Goal: Task Accomplishment & Management: Complete application form

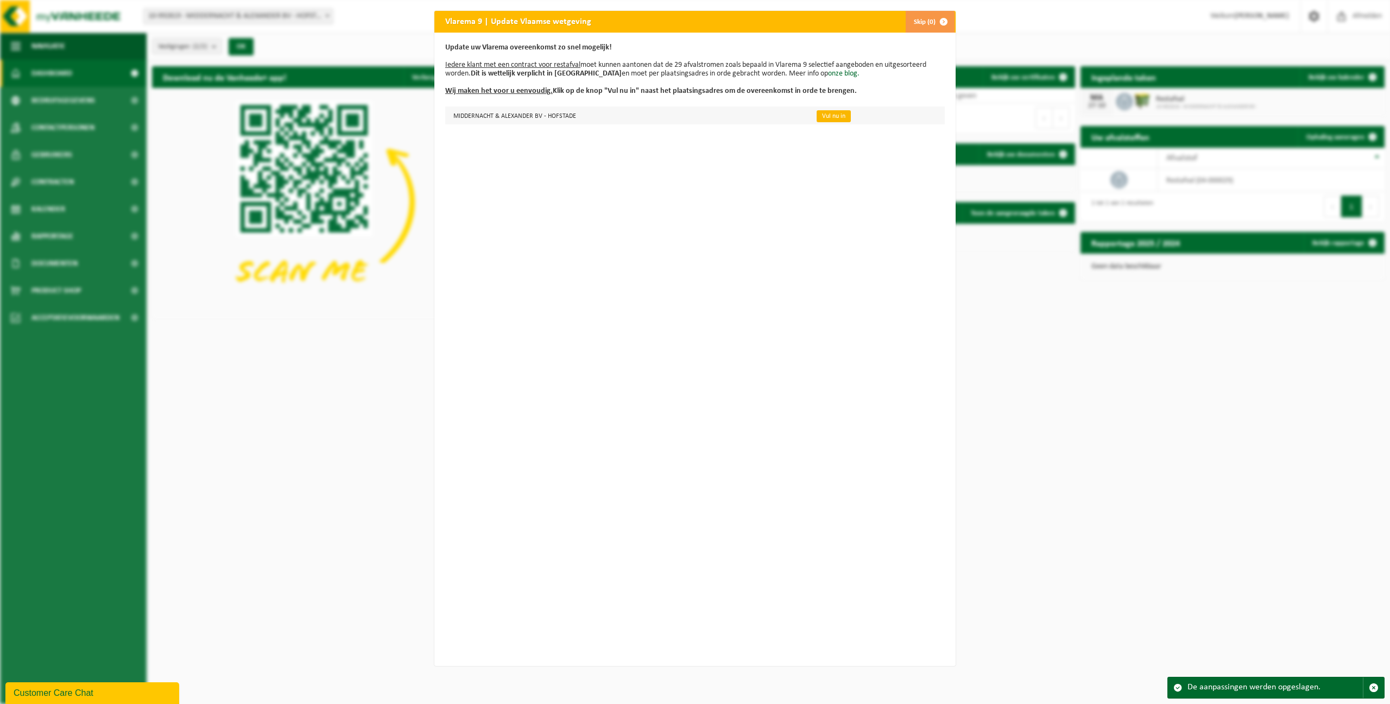
click at [821, 117] on link "Vul nu in" at bounding box center [834, 116] width 34 height 12
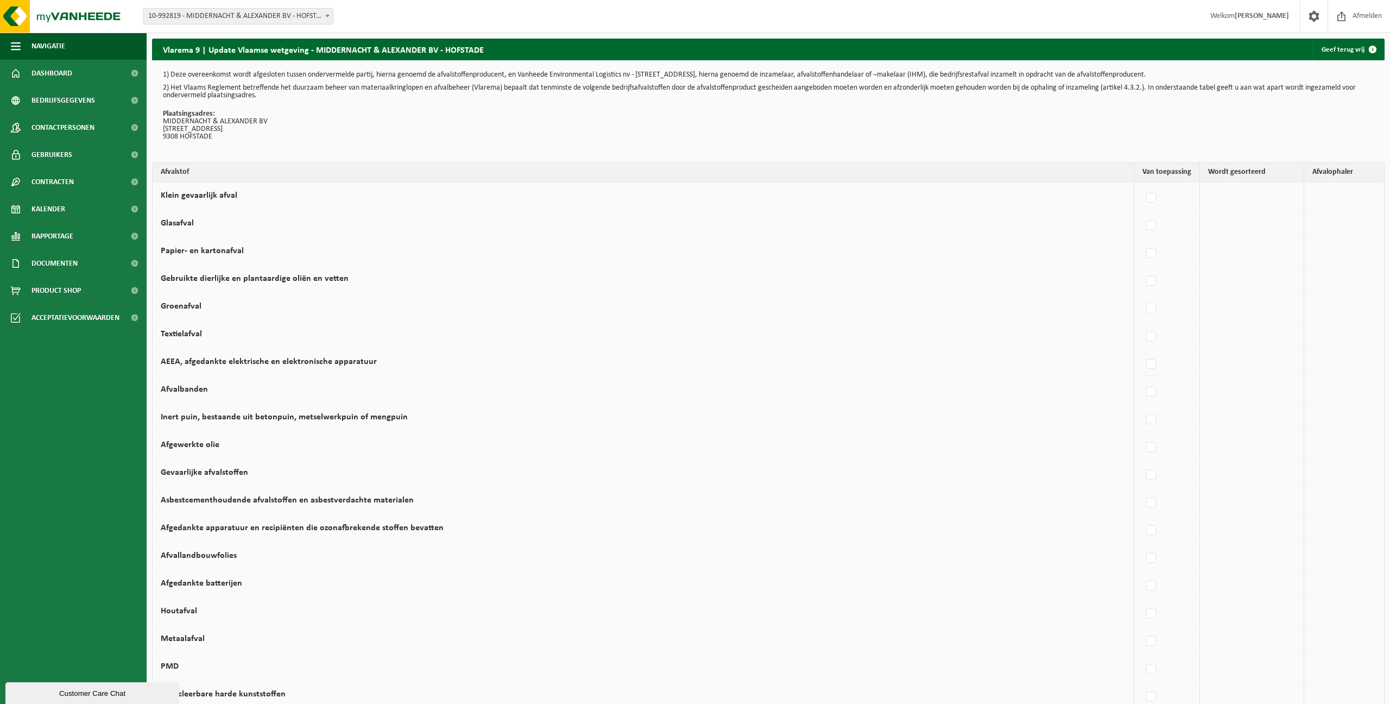
click at [436, 127] on p "Plaatsingsadres: MIDDERNACHT & ALEXANDER BV [STREET_ADDRESS]" at bounding box center [768, 125] width 1211 height 30
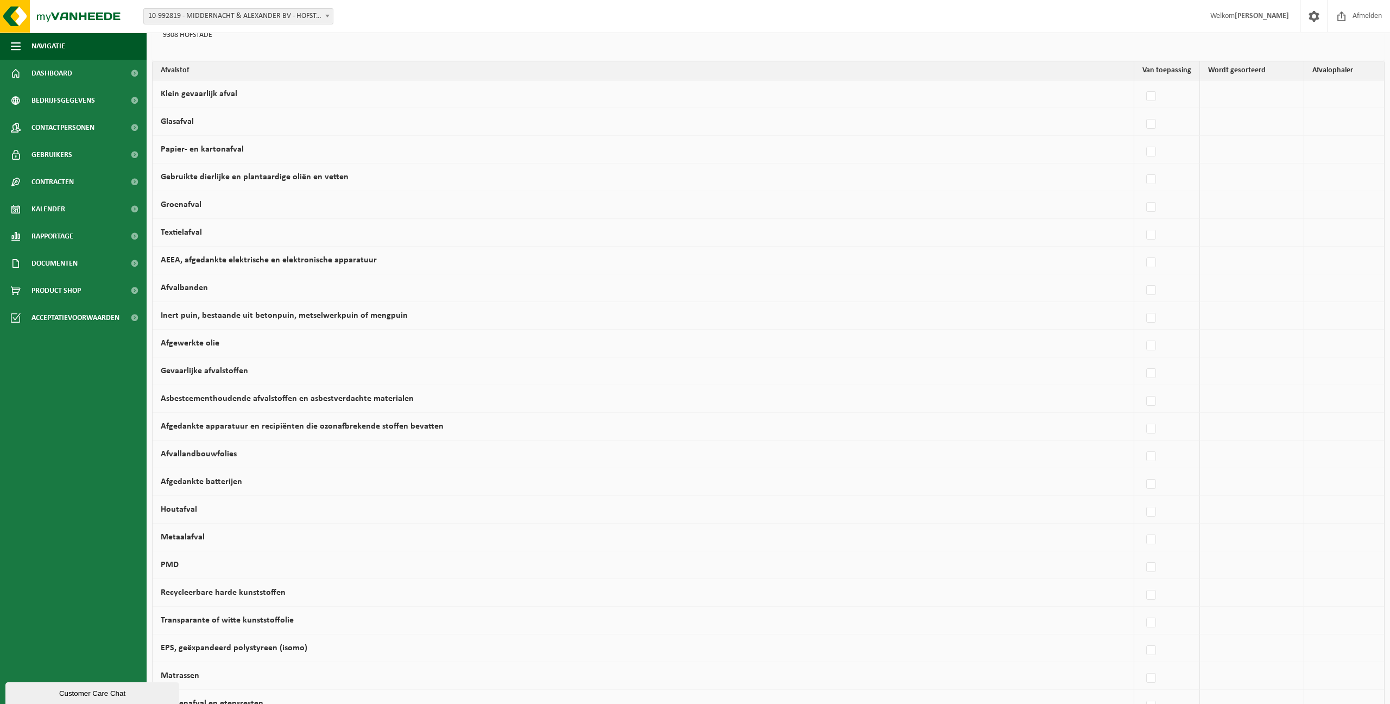
scroll to position [113, 0]
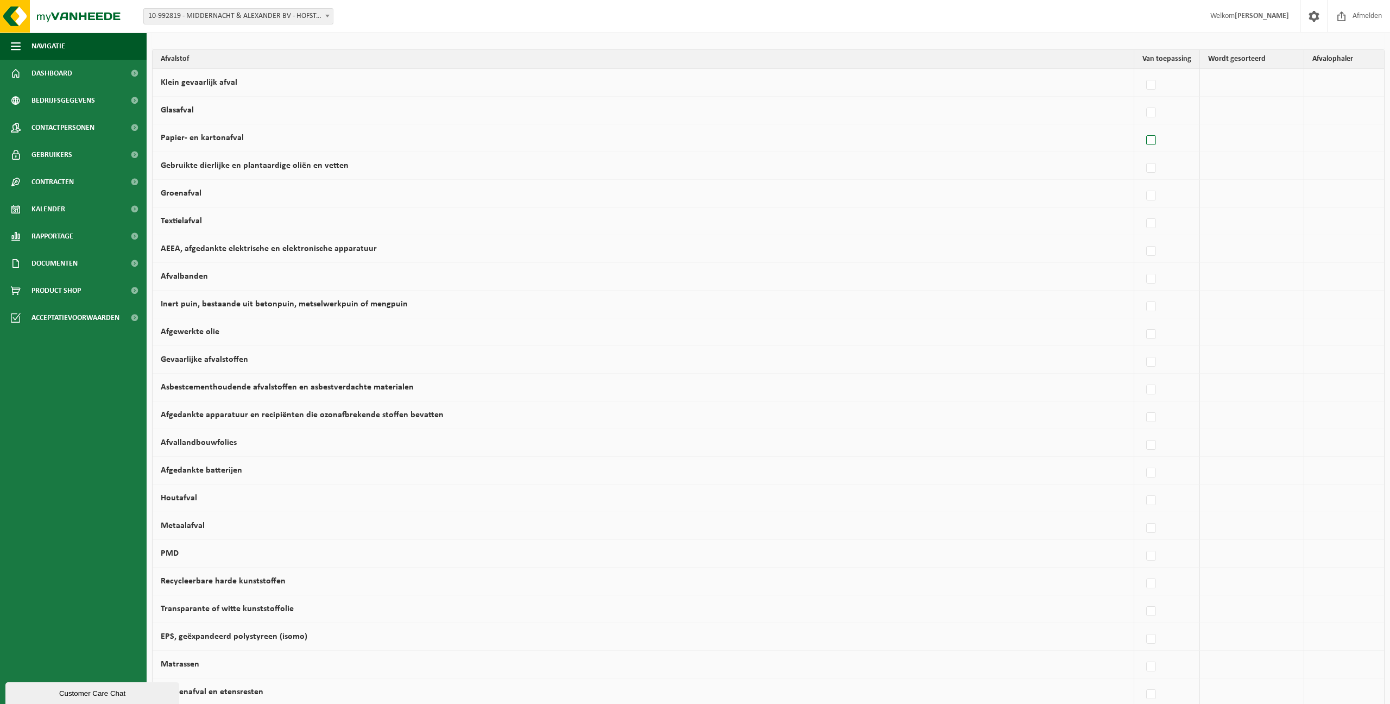
click at [1150, 143] on label at bounding box center [1151, 141] width 15 height 16
click at [1143, 127] on input "Papier- en kartonafval" at bounding box center [1142, 127] width 1 height 1
checkbox input "true"
click at [1111, 139] on label at bounding box center [1116, 141] width 15 height 16
click at [1107, 127] on input "checkbox" at bounding box center [1107, 127] width 1 height 1
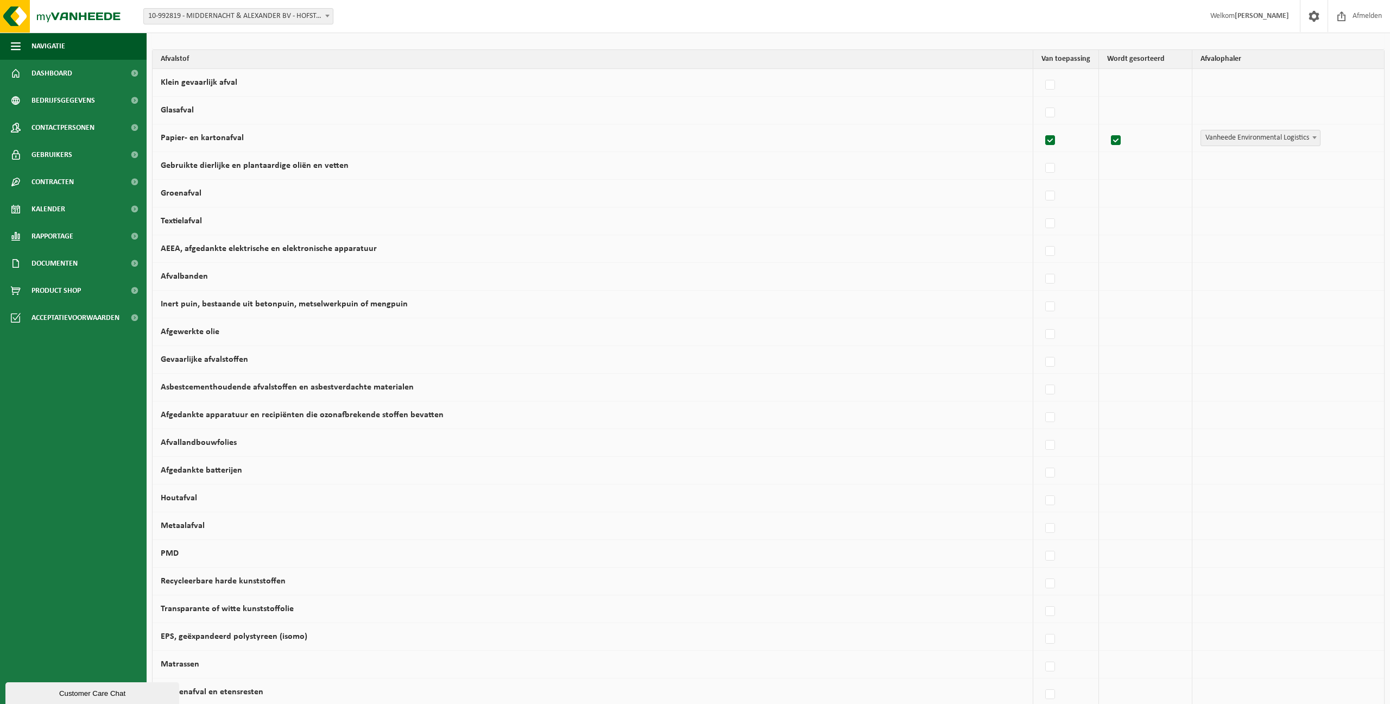
checkbox input "false"
click at [1153, 139] on label at bounding box center [1151, 141] width 15 height 16
click at [1143, 127] on input "Papier- en kartonafval" at bounding box center [1142, 127] width 1 height 1
checkbox input "false"
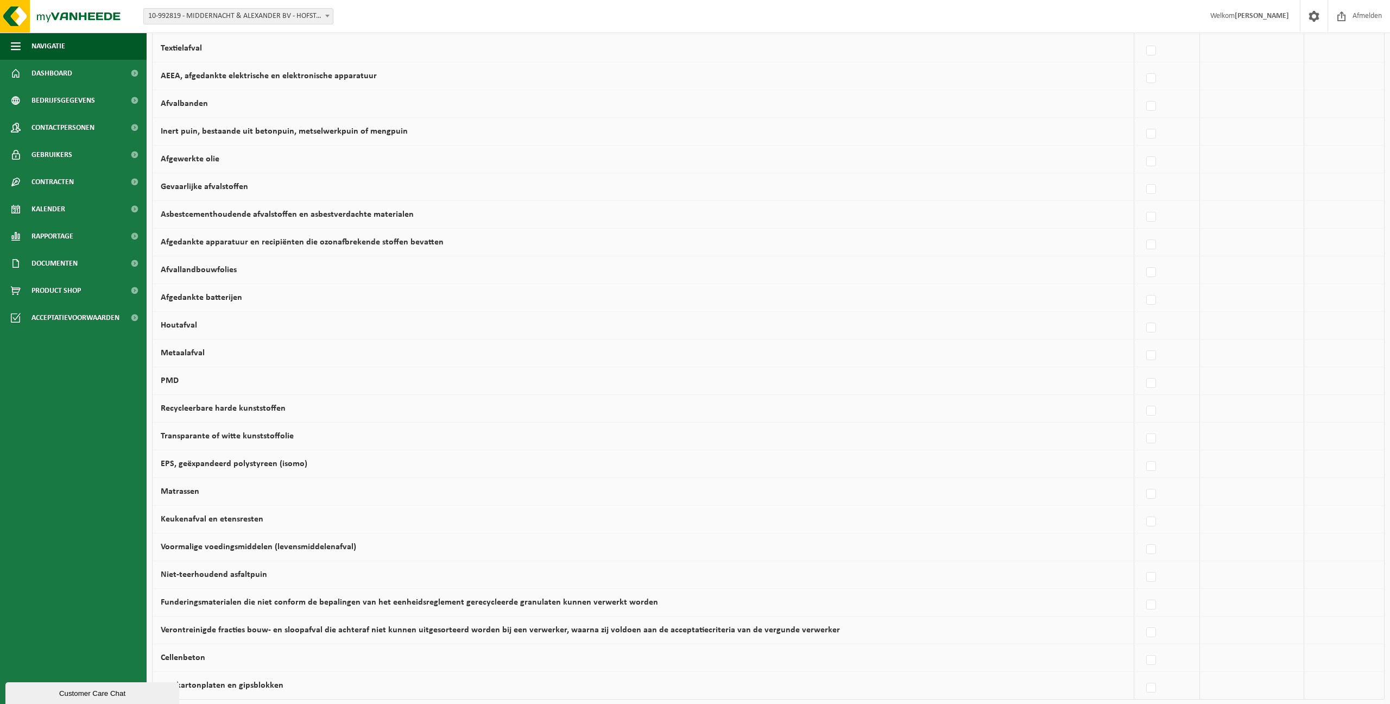
scroll to position [415, 0]
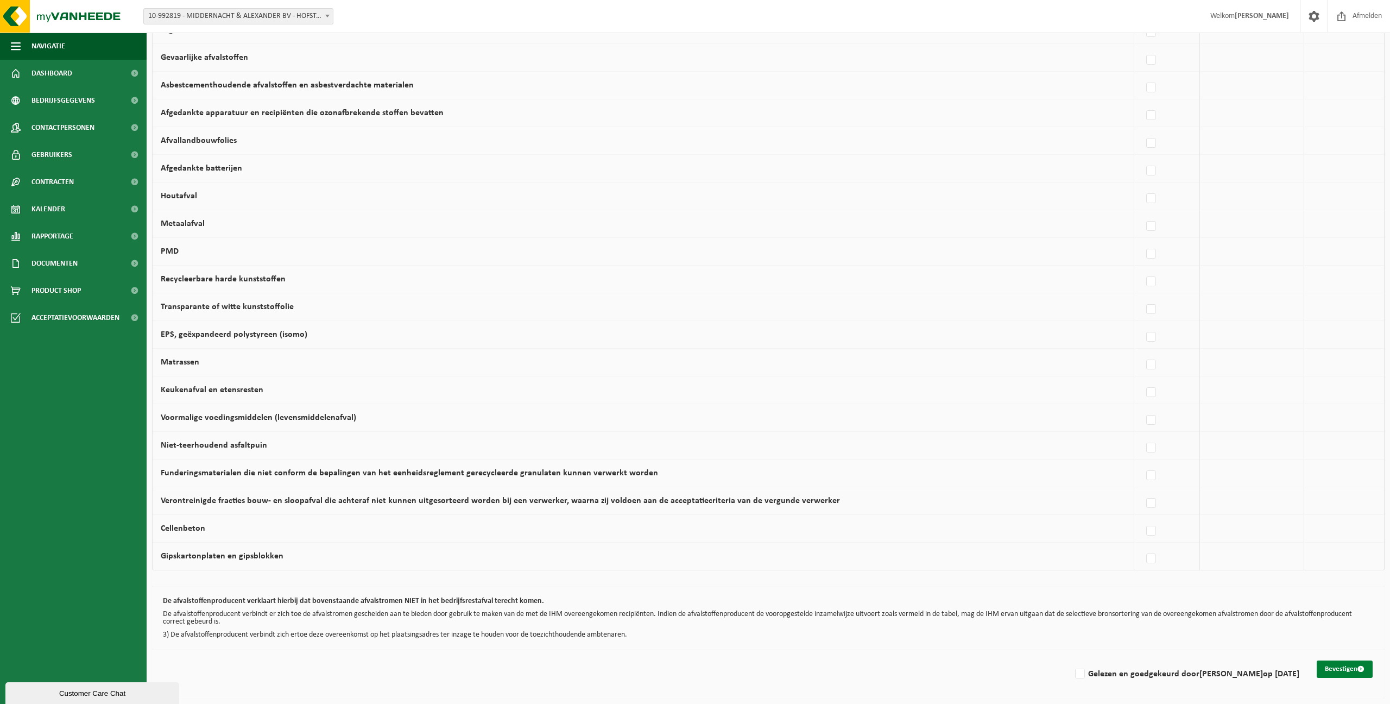
click at [1323, 668] on button "Bevestigen" at bounding box center [1345, 668] width 56 height 17
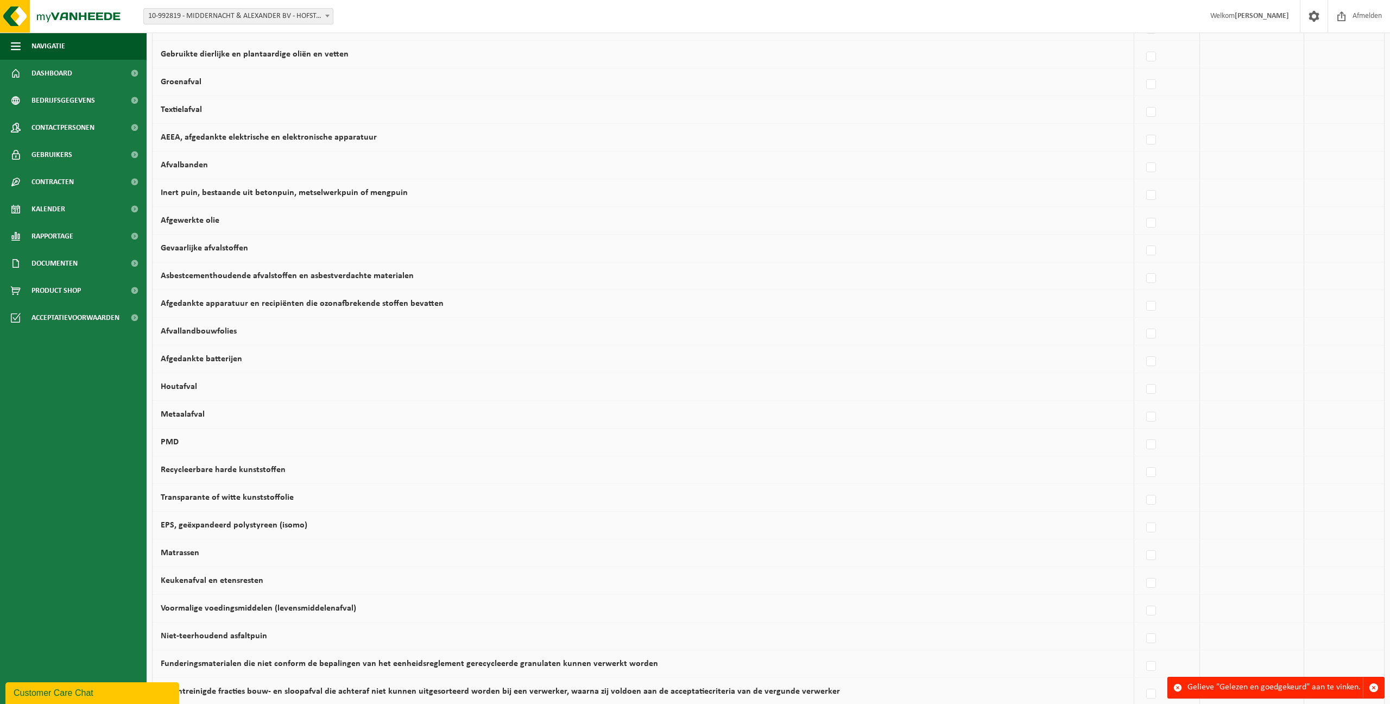
scroll to position [415, 0]
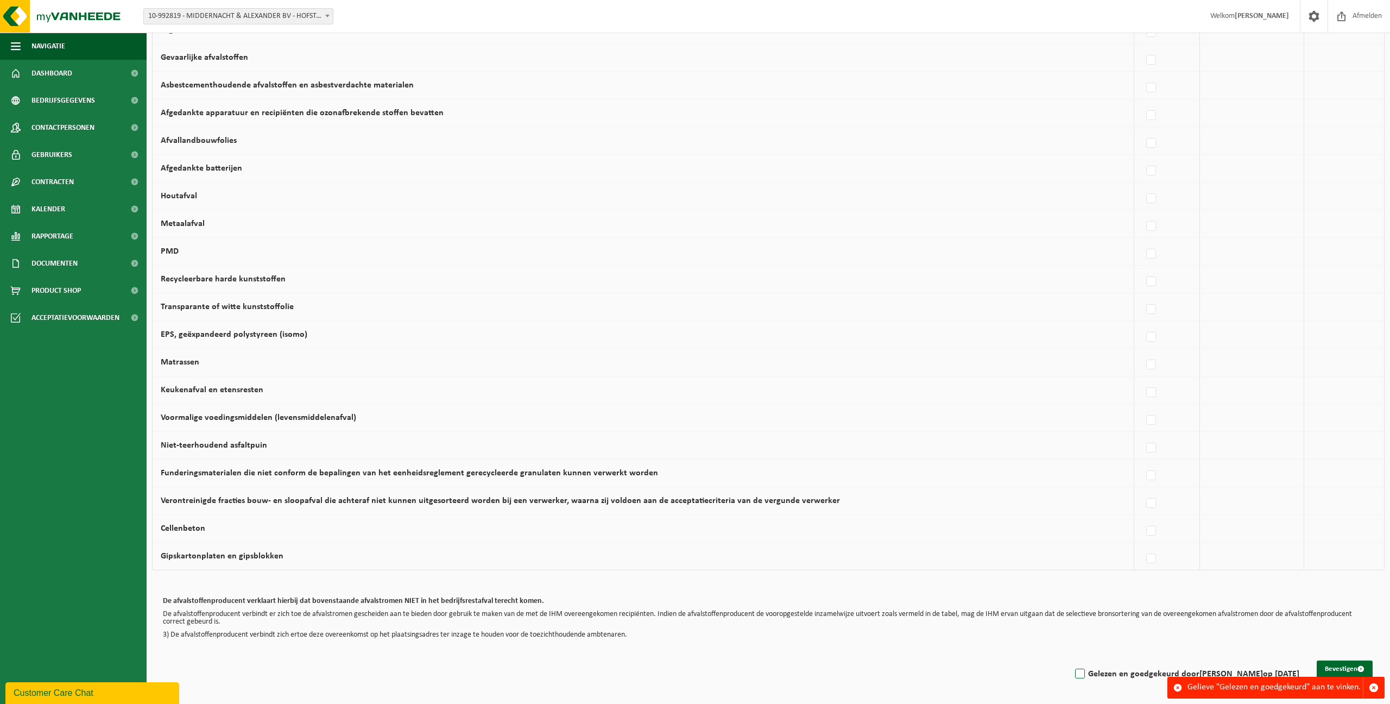
click at [1073, 676] on label "Gelezen en goedgekeurd door HOKKE MAARTEN op 01/10/25" at bounding box center [1186, 674] width 226 height 16
click at [1071, 660] on input "Gelezen en goedgekeurd door HOKKE MAARTEN op 01/10/25" at bounding box center [1071, 660] width 1 height 1
checkbox input "true"
click at [1339, 677] on div "Gelieve "Gelezen en goedgekeurd" aan te vinken." at bounding box center [1276, 688] width 217 height 22
click at [1339, 673] on button "Bevestigen" at bounding box center [1345, 668] width 56 height 17
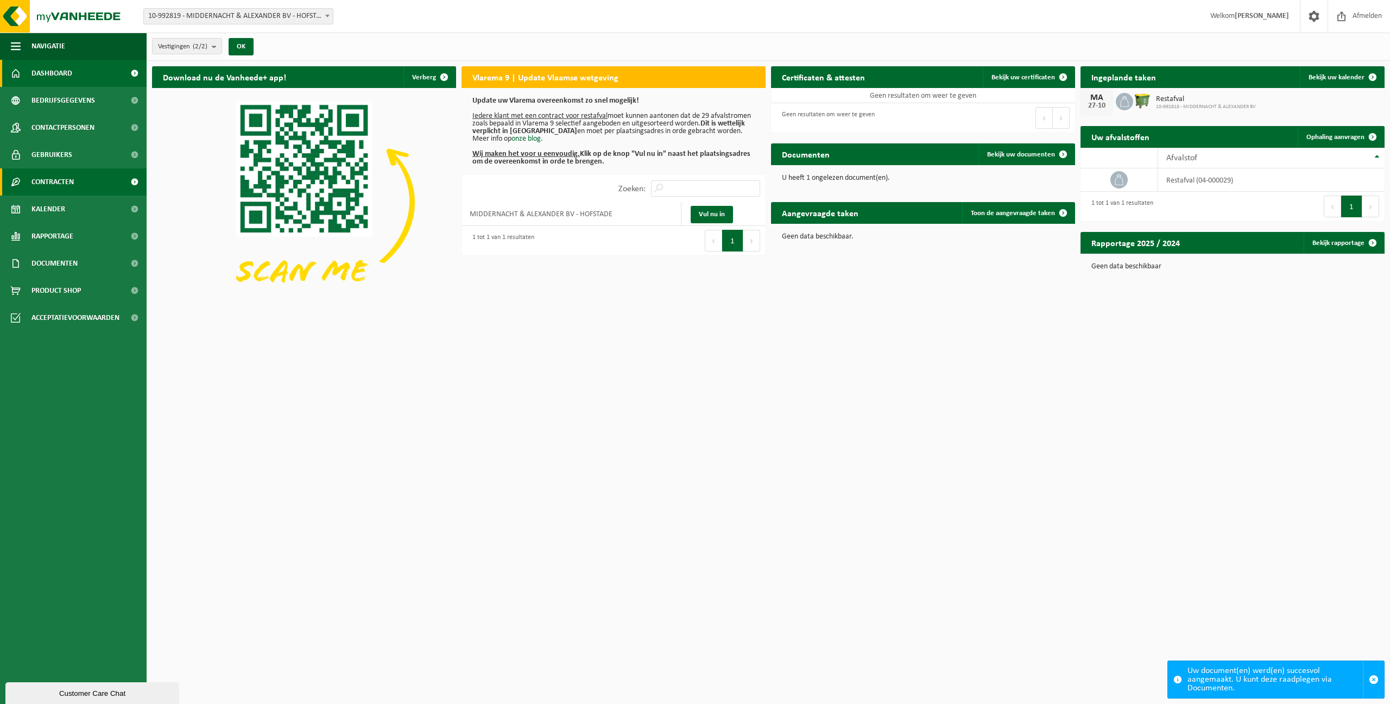
click at [51, 180] on span "Contracten" at bounding box center [52, 181] width 42 height 27
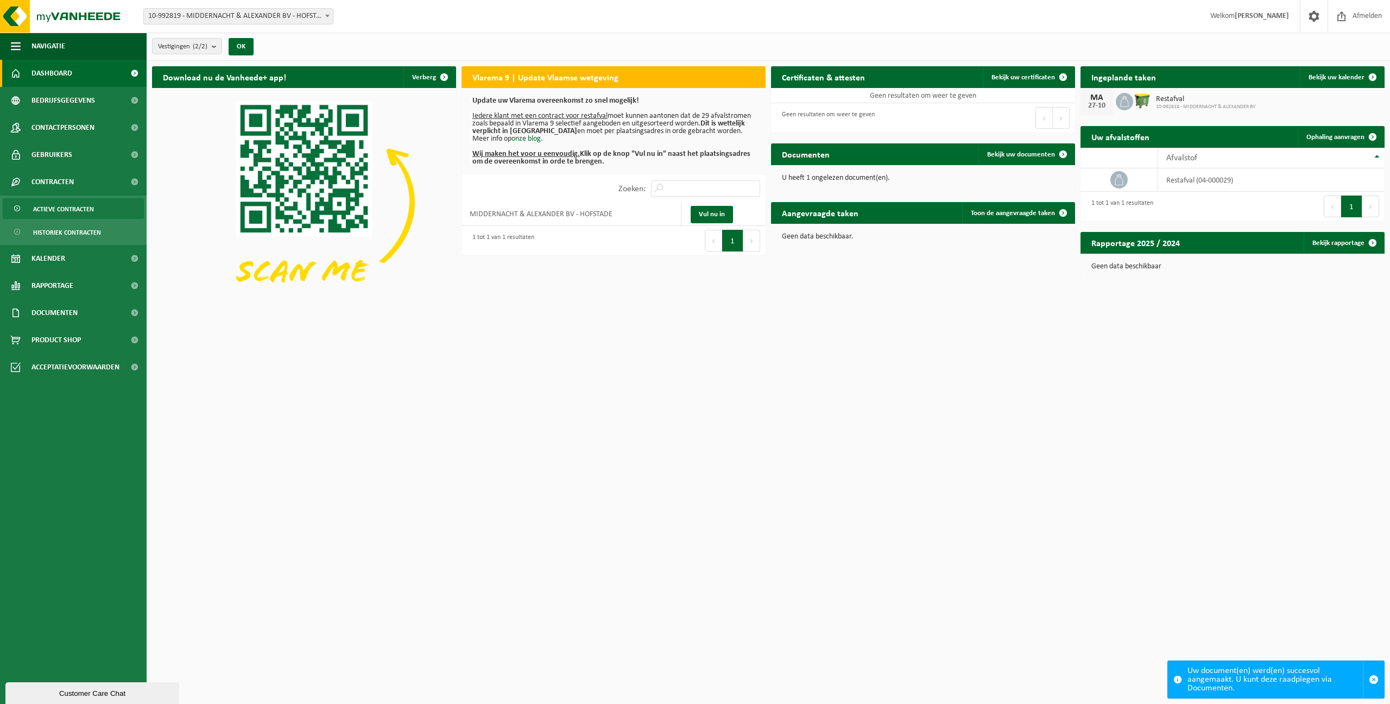
click at [40, 209] on span "Actieve contracten" at bounding box center [63, 209] width 61 height 21
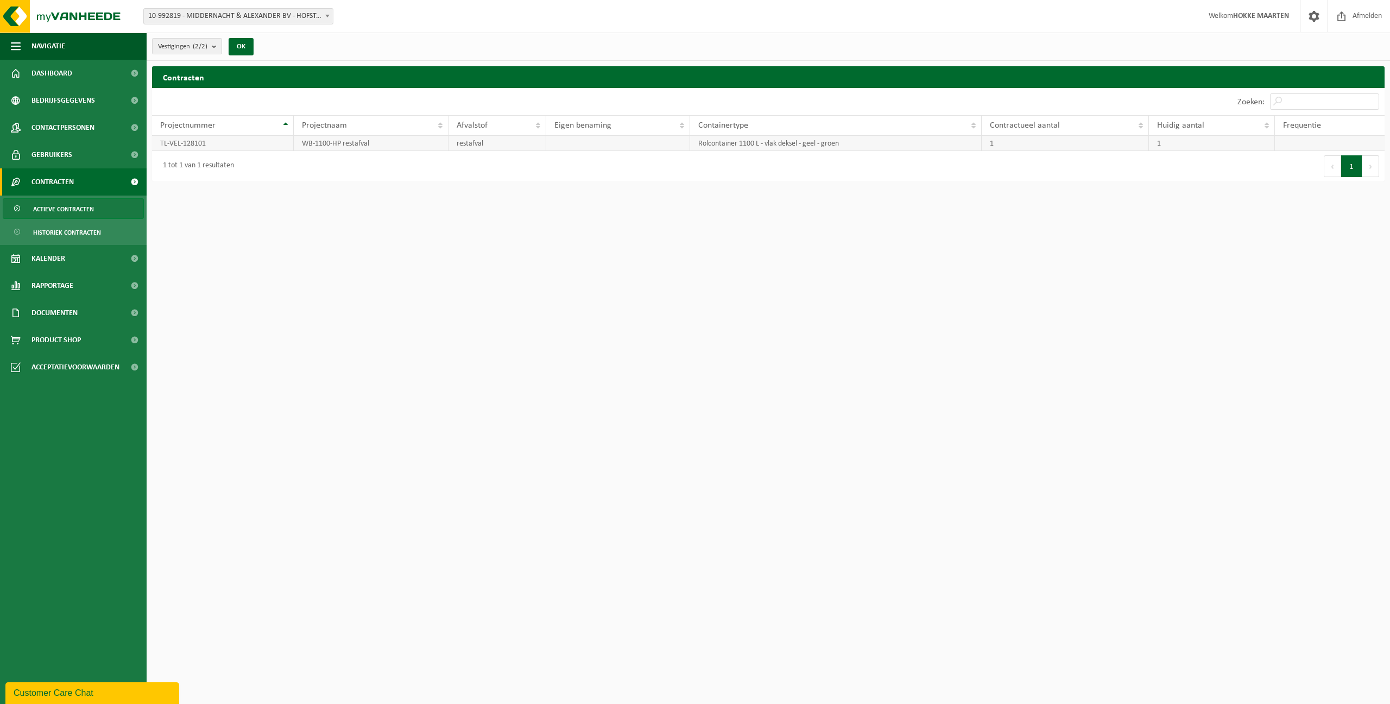
click at [1313, 144] on td at bounding box center [1330, 143] width 110 height 15
click at [1304, 125] on span "Frequentie" at bounding box center [1302, 125] width 38 height 9
click at [1302, 135] on th "Frequentie" at bounding box center [1330, 125] width 110 height 21
click at [48, 262] on span "Kalender" at bounding box center [48, 258] width 34 height 27
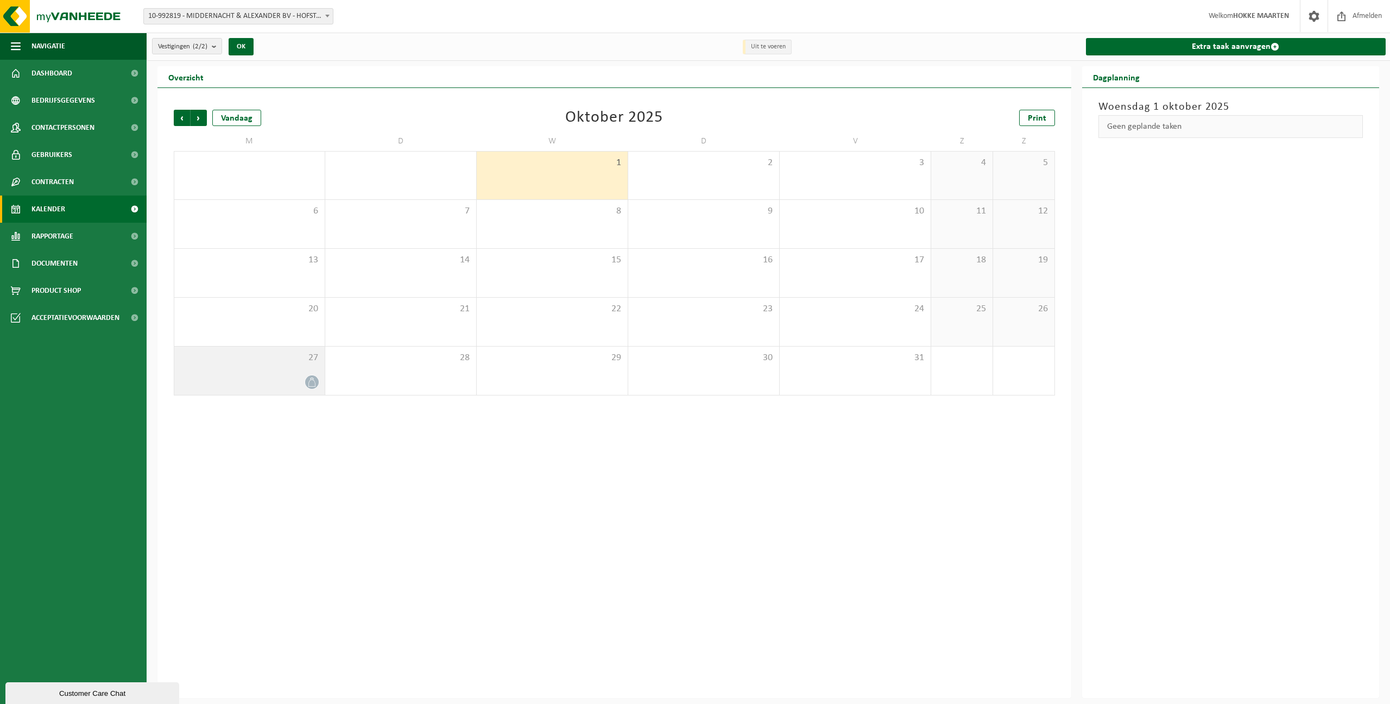
click at [307, 379] on span at bounding box center [312, 382] width 14 height 14
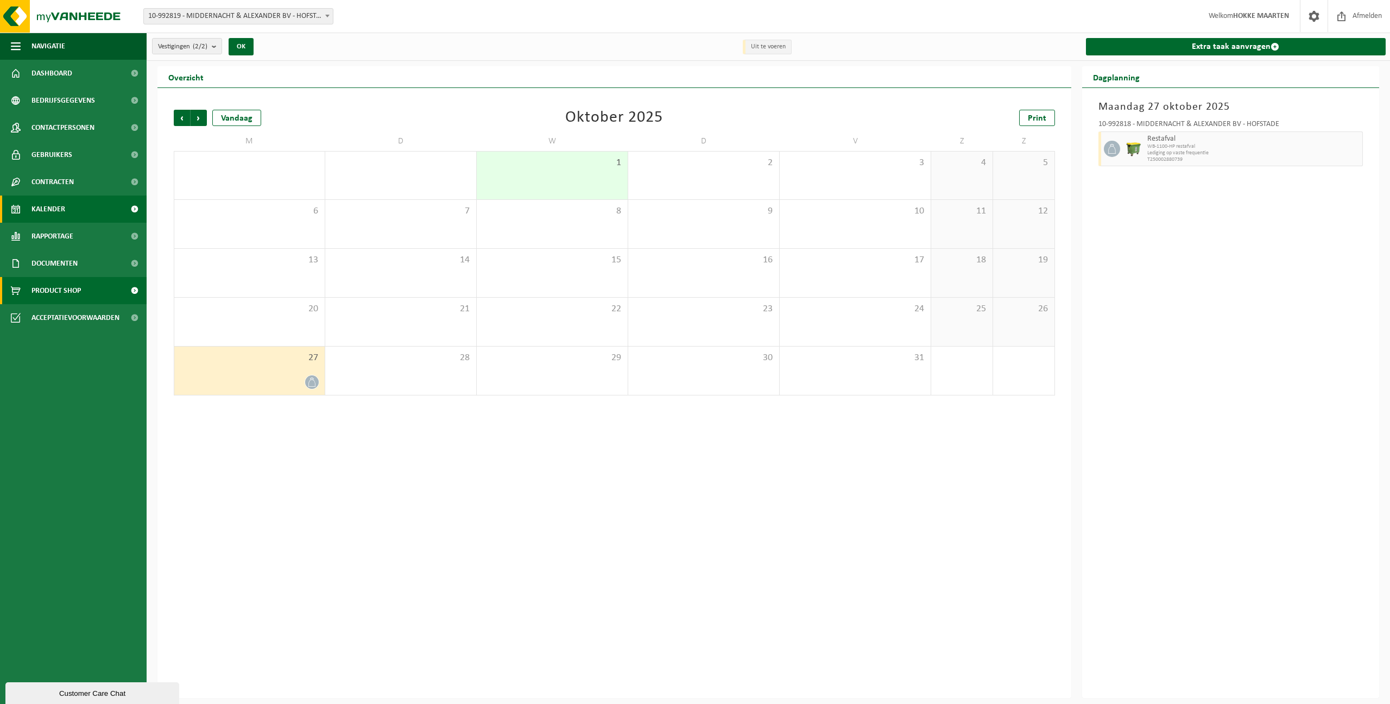
click at [101, 288] on link "Product Shop" at bounding box center [73, 290] width 147 height 27
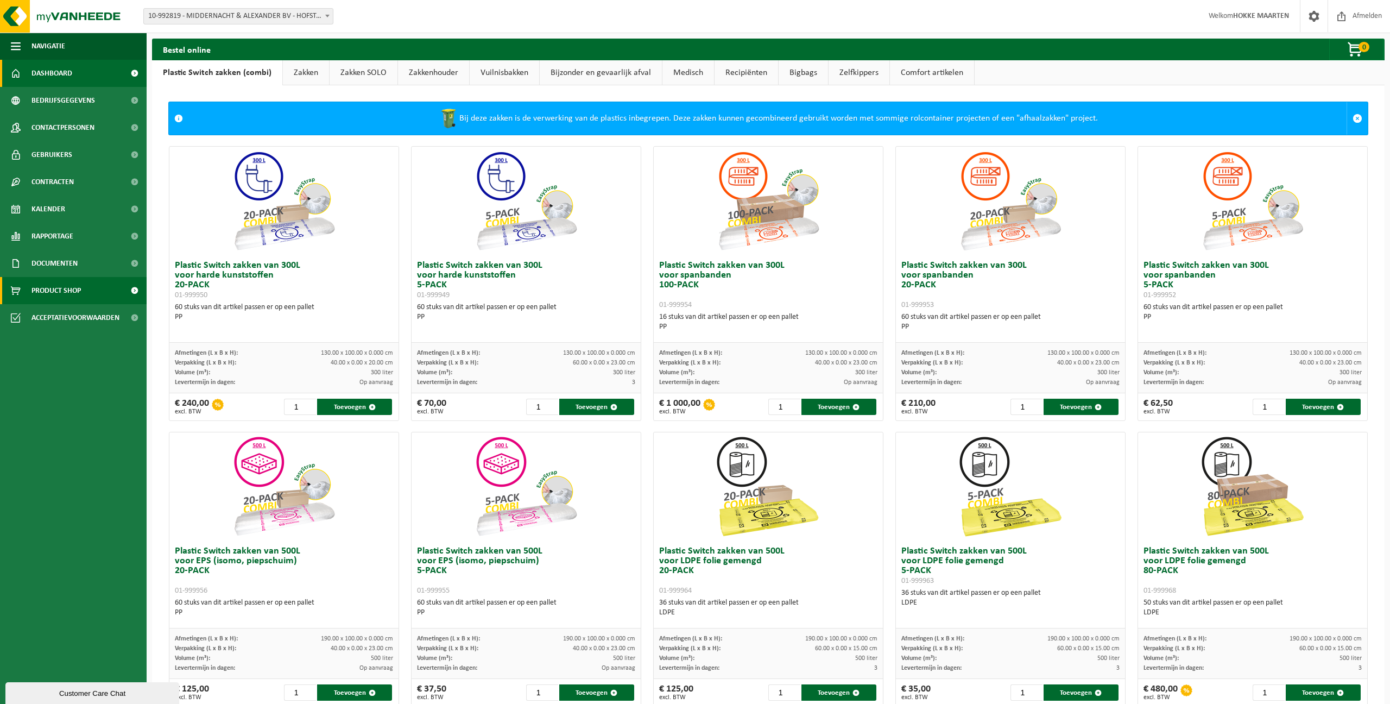
click at [43, 71] on span "Dashboard" at bounding box center [51, 73] width 41 height 27
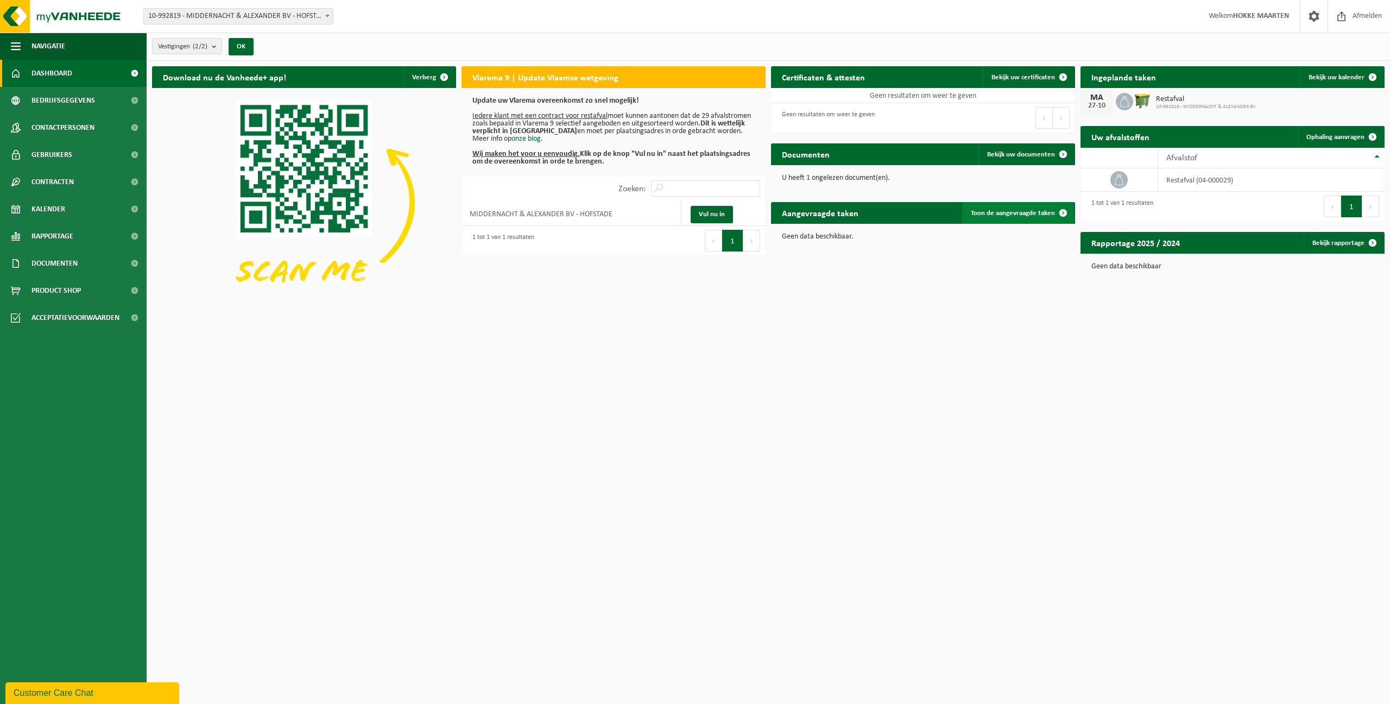
click at [1044, 212] on span "Toon de aangevraagde taken" at bounding box center [1013, 213] width 84 height 7
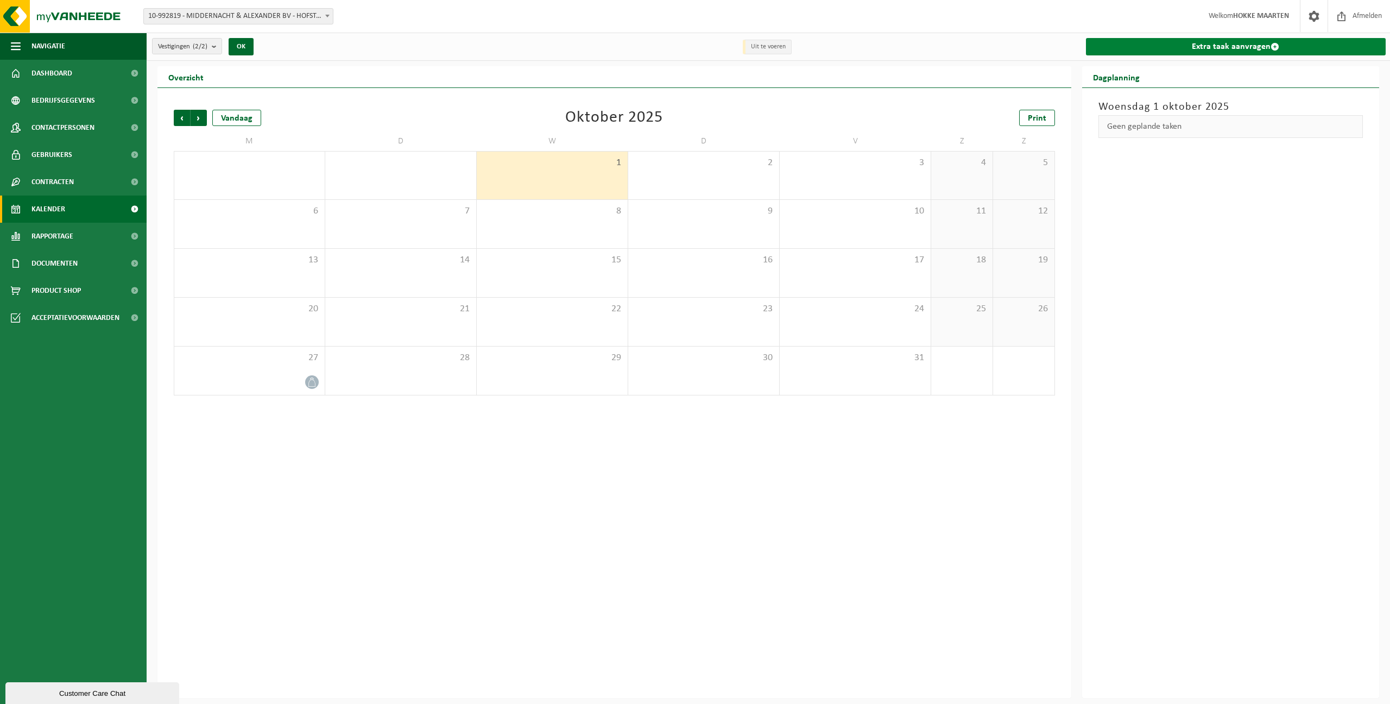
click at [1242, 54] on link "Extra taak aanvragen" at bounding box center [1236, 46] width 300 height 17
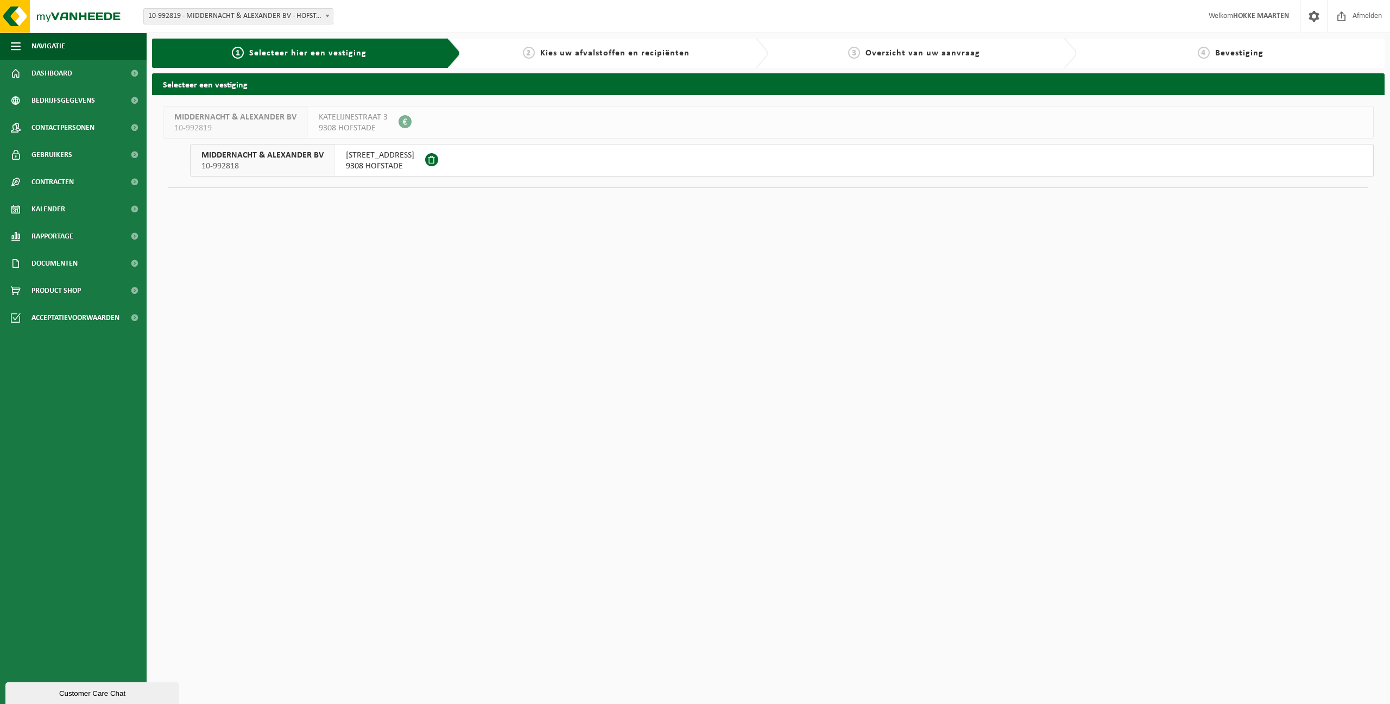
click at [660, 153] on button "MIDDERNACHT & ALEXANDER BV 10-992818 [STREET_ADDRESS]" at bounding box center [782, 160] width 1184 height 33
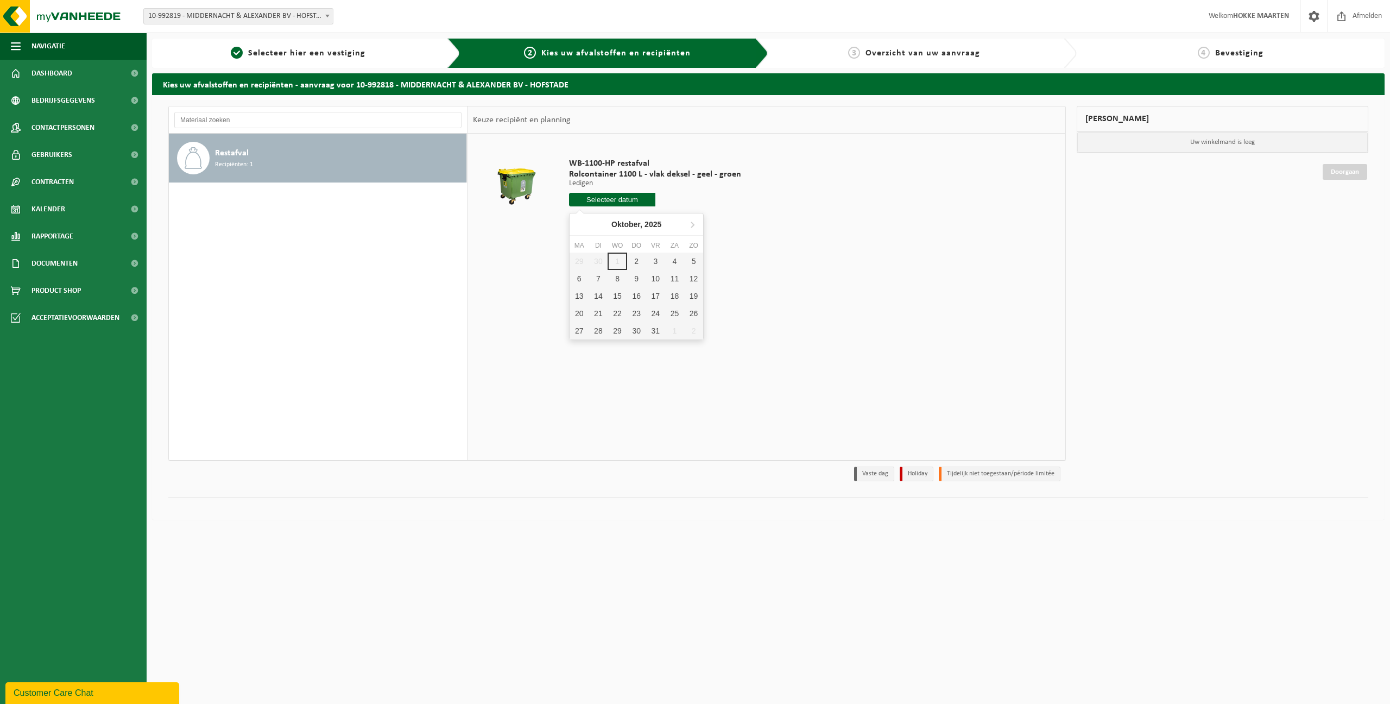
click at [602, 202] on input "text" at bounding box center [612, 200] width 86 height 14
click at [654, 259] on div "3" at bounding box center [655, 261] width 19 height 17
type input "Van [DATE]"
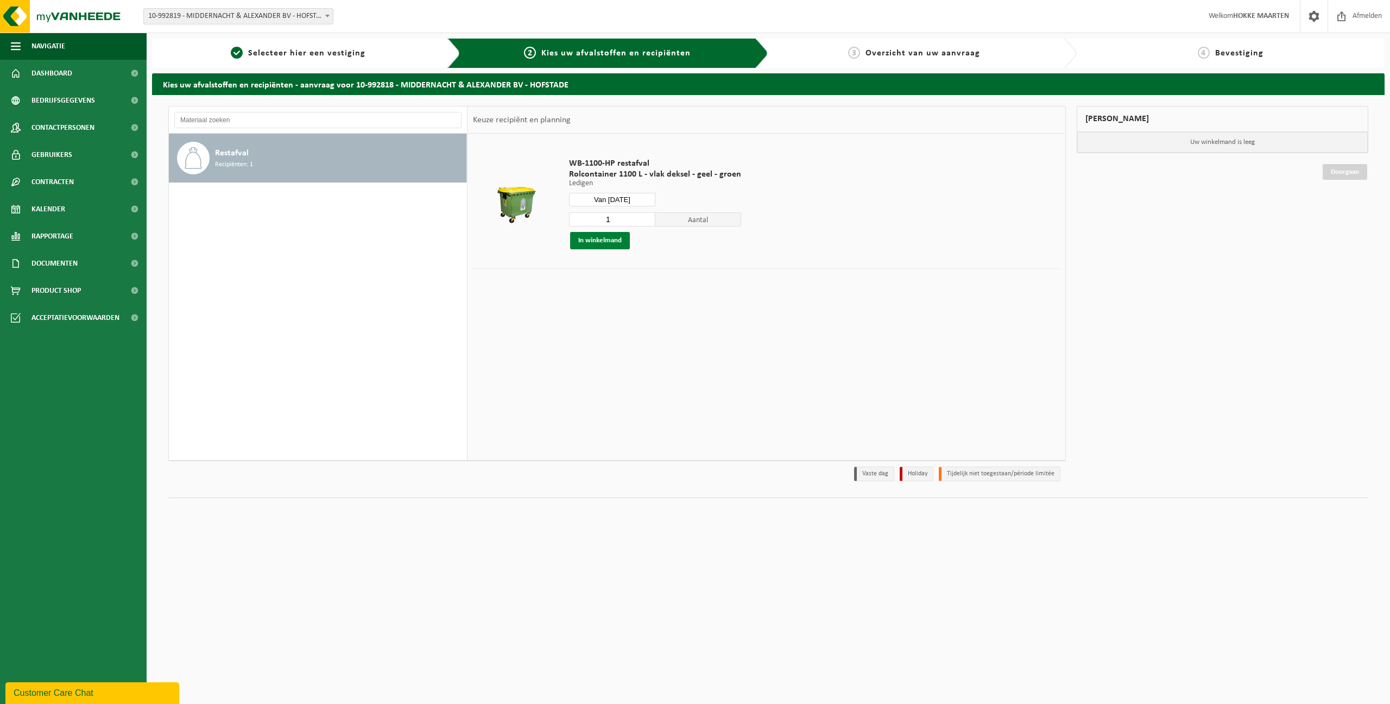
click at [594, 240] on button "In winkelmand" at bounding box center [600, 240] width 60 height 17
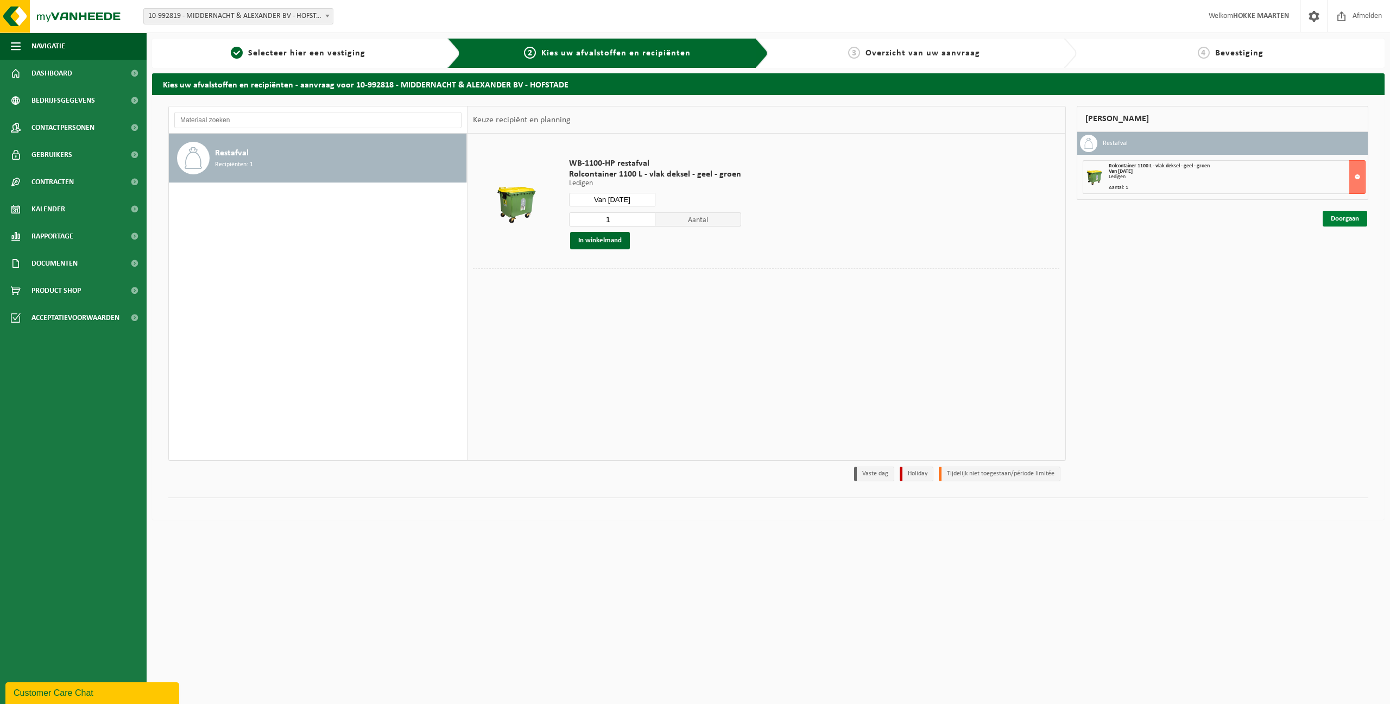
click at [1337, 224] on link "Doorgaan" at bounding box center [1345, 219] width 45 height 16
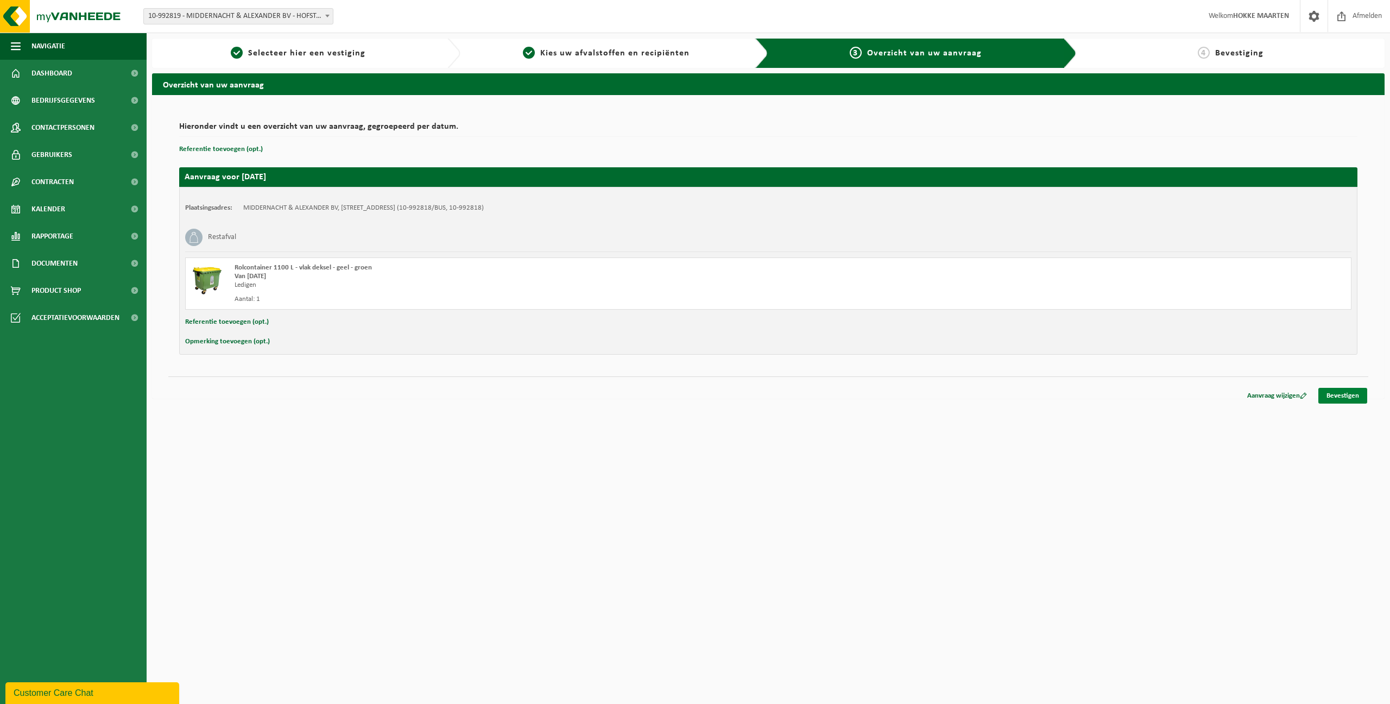
click at [1329, 400] on link "Bevestigen" at bounding box center [1343, 396] width 49 height 16
